Goal: Task Accomplishment & Management: Use online tool/utility

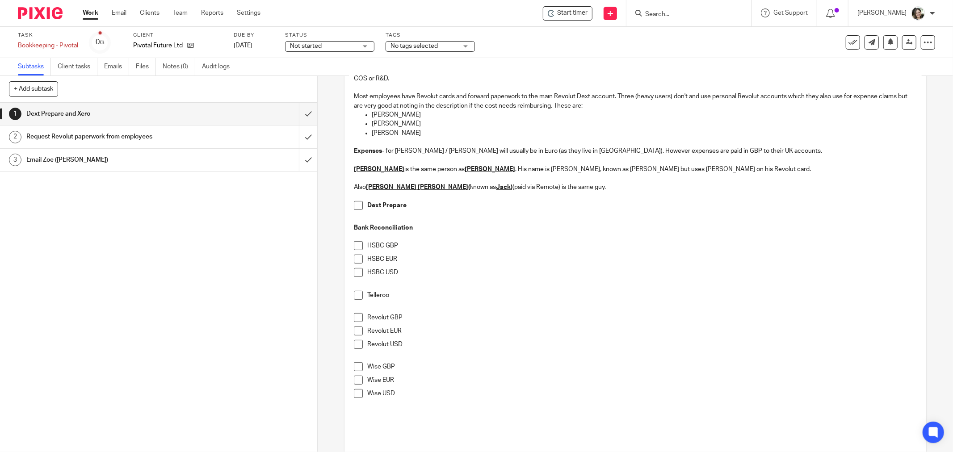
scroll to position [198, 0]
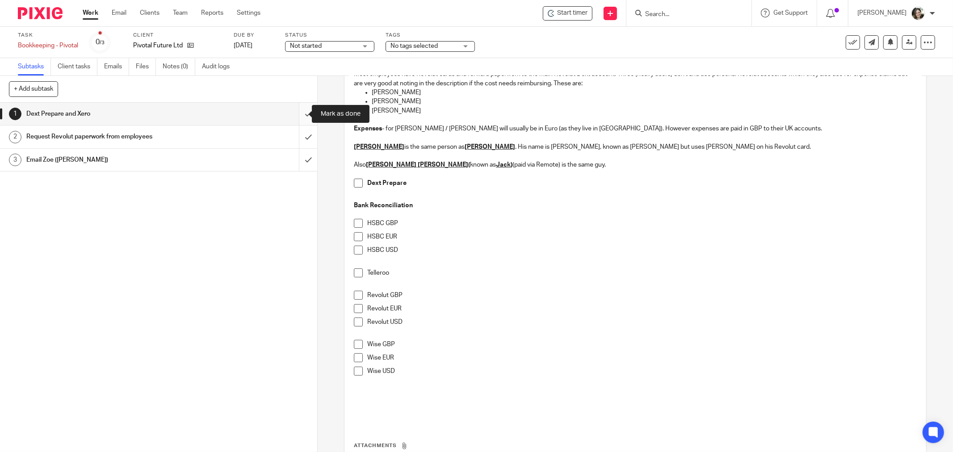
click at [296, 115] on input "submit" at bounding box center [158, 114] width 317 height 22
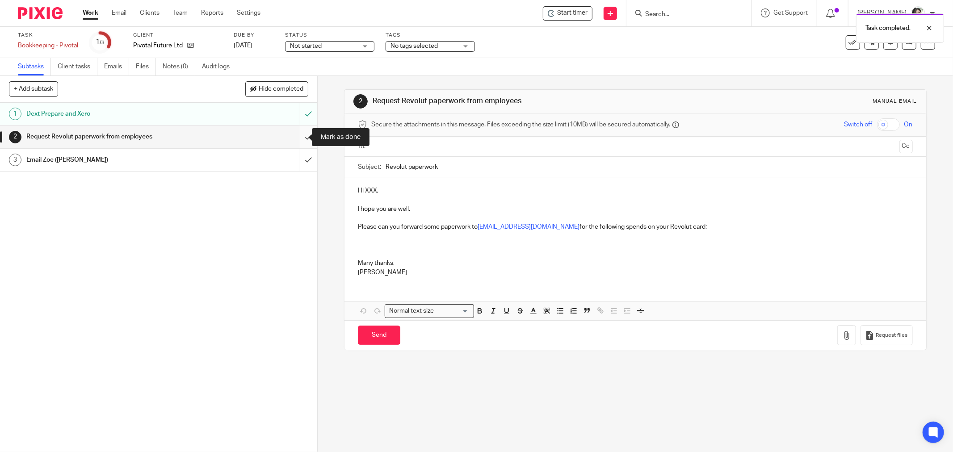
click at [299, 138] on input "submit" at bounding box center [158, 137] width 317 height 22
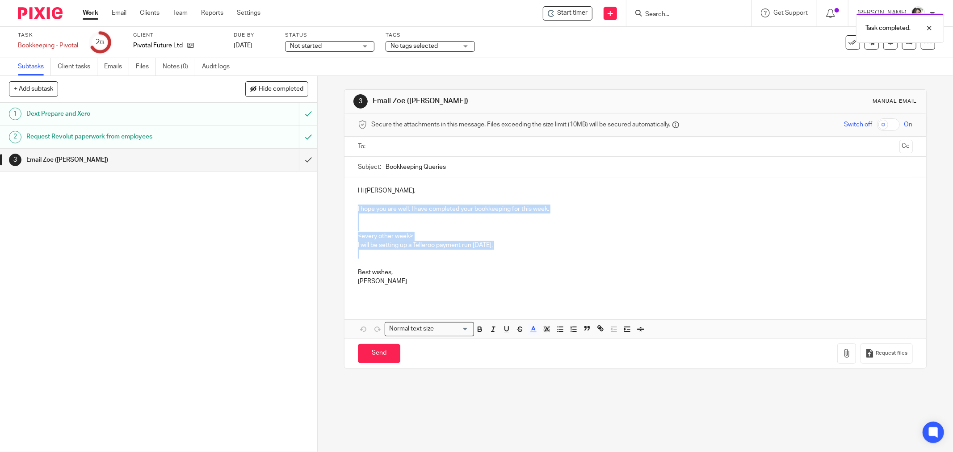
drag, startPoint x: 354, startPoint y: 211, endPoint x: 552, endPoint y: 255, distance: 203.8
click at [552, 255] on div "Hi [PERSON_NAME], I hope you are well. I have completed your bookkeeping for th…" at bounding box center [636, 239] width 582 height 124
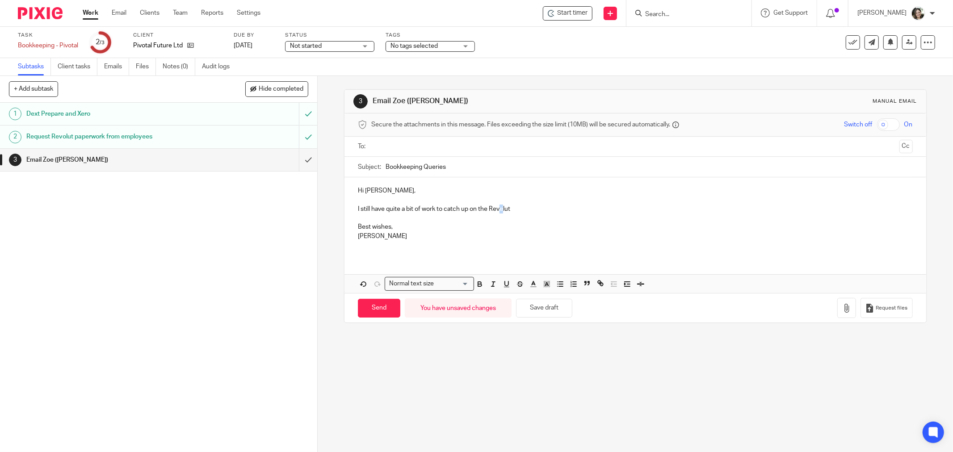
click at [499, 211] on p "I still have quite a bit of work to catch up on the Revelut" at bounding box center [635, 214] width 555 height 18
click at [528, 209] on p "I still have quite a bit of work to catch up on the Revolut" at bounding box center [635, 214] width 555 height 18
